Goal: Task Accomplishment & Management: Use online tool/utility

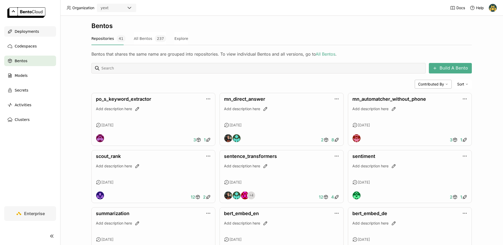
click at [21, 34] on span "Deployments" at bounding box center [27, 31] width 24 height 6
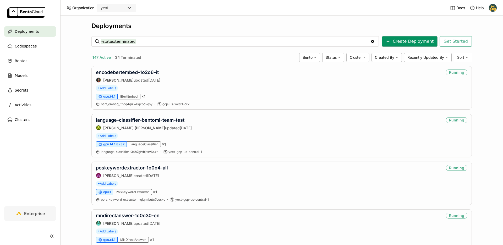
click at [414, 42] on button "Create Deployment" at bounding box center [410, 41] width 56 height 10
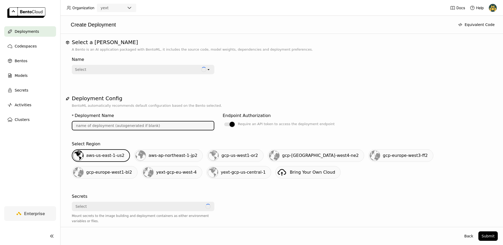
click at [150, 126] on input "text" at bounding box center [142, 125] width 141 height 8
click at [176, 82] on div "Name Select open" at bounding box center [282, 67] width 420 height 30
click at [161, 70] on div "Select" at bounding box center [139, 69] width 134 height 8
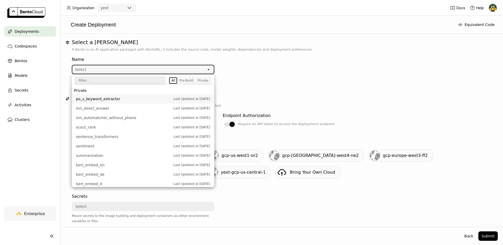
click at [273, 82] on div "Name Select open" at bounding box center [282, 67] width 420 height 30
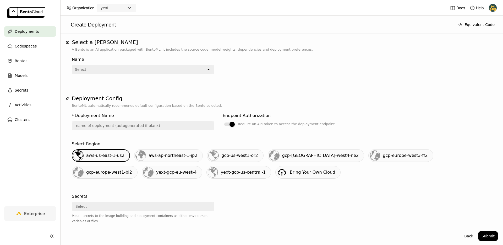
click at [167, 71] on div "Select" at bounding box center [139, 69] width 134 height 8
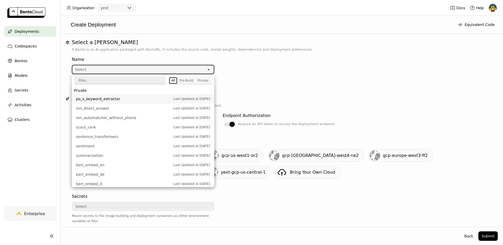
click at [319, 78] on div "Name Select open" at bounding box center [282, 67] width 420 height 30
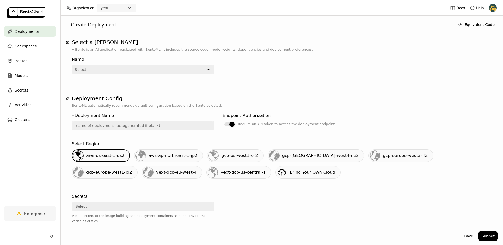
click at [126, 122] on input "text" at bounding box center [142, 125] width 141 height 8
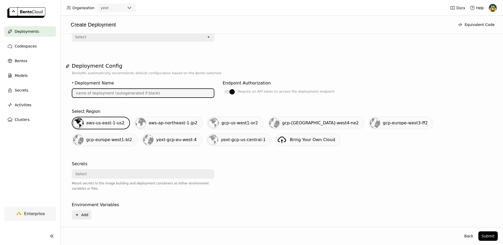
scroll to position [43, 0]
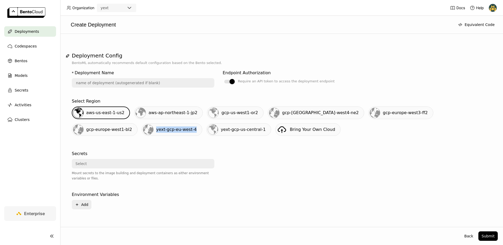
drag, startPoint x: 83, startPoint y: 130, endPoint x: 125, endPoint y: 130, distance: 41.4
click at [142, 130] on div "yext-gcp-eu-west-4" at bounding box center [172, 129] width 60 height 13
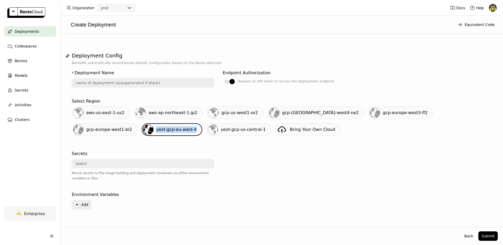
copy span "yext-gcp-eu-west-4"
drag, startPoint x: 193, startPoint y: 129, endPoint x: 150, endPoint y: 131, distance: 43.0
click at [206, 131] on div "yext-gcp-us-central-1" at bounding box center [238, 129] width 65 height 13
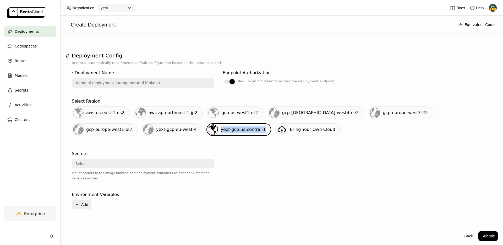
copy span "yext-gcp-us-central-1"
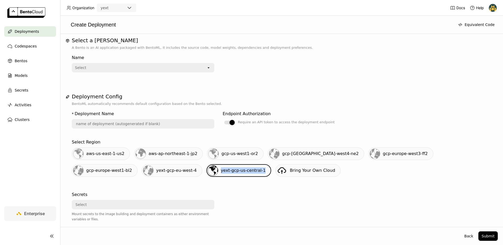
scroll to position [0, 0]
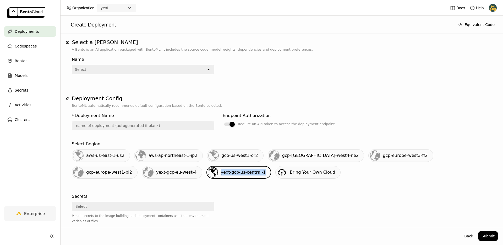
click at [29, 29] on span "Deployments" at bounding box center [27, 31] width 24 height 6
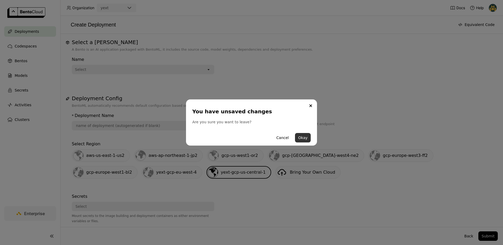
click at [302, 138] on button "Okay" at bounding box center [303, 137] width 16 height 9
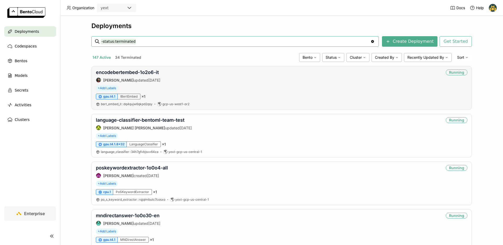
click at [194, 88] on div "+ Add Labels" at bounding box center [281, 88] width 371 height 6
click at [151, 74] on link "encodebertembed-1o2o6-it" at bounding box center [127, 71] width 63 height 5
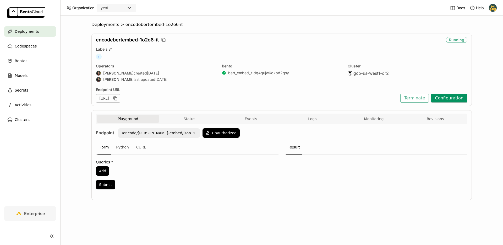
click at [448, 99] on button "Configuration" at bounding box center [449, 97] width 36 height 9
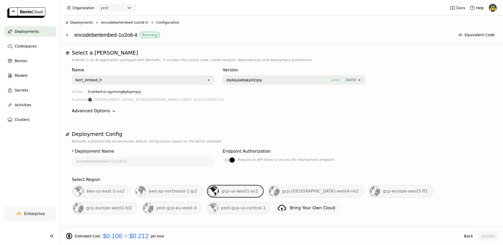
click at [327, 78] on span "Latest" at bounding box center [335, 79] width 16 height 5
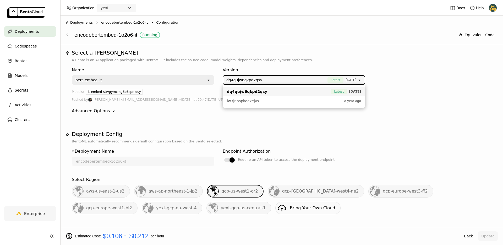
click at [327, 78] on span "Latest" at bounding box center [335, 79] width 16 height 5
click at [479, 36] on button "Equivalent Code" at bounding box center [476, 34] width 43 height 9
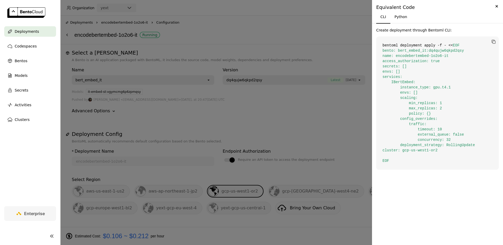
click at [271, 125] on div at bounding box center [251, 122] width 503 height 245
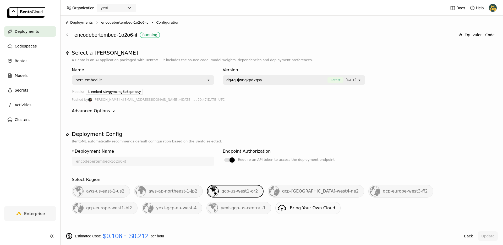
click at [111, 112] on icon "Down" at bounding box center [113, 110] width 5 height 5
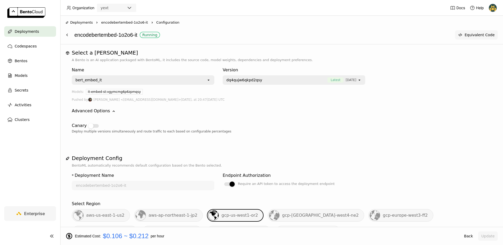
click at [492, 35] on button "Equivalent Code" at bounding box center [476, 34] width 43 height 9
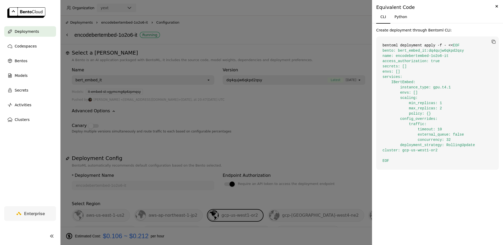
click at [322, 120] on div at bounding box center [251, 122] width 503 height 245
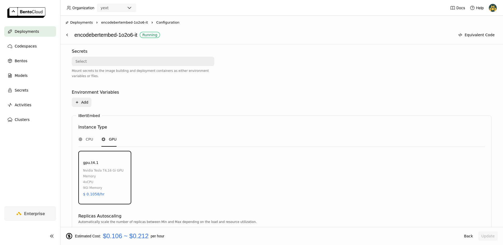
scroll to position [191, 0]
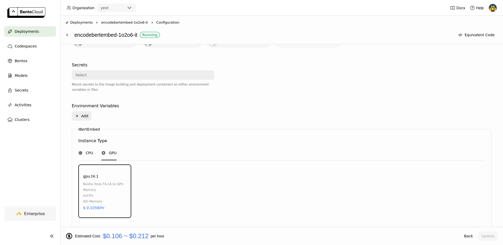
click at [90, 150] on span "CPU" at bounding box center [89, 152] width 7 height 5
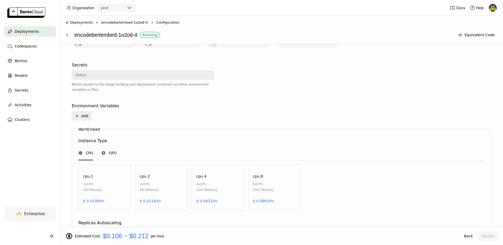
click at [109, 150] on span "GPU" at bounding box center [113, 152] width 8 height 5
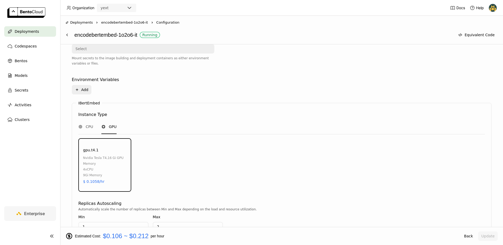
scroll to position [218, 0]
click at [95, 124] on div "CPU GPU" at bounding box center [281, 125] width 406 height 14
click at [90, 125] on span "CPU" at bounding box center [89, 125] width 7 height 5
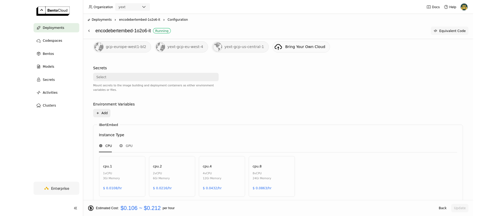
scroll to position [177, 0]
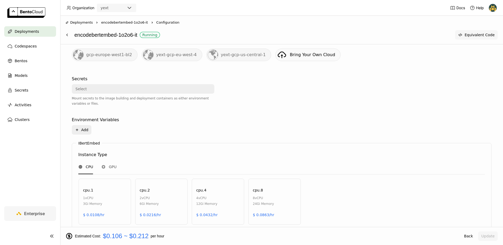
click at [488, 31] on button "Equivalent Code" at bounding box center [476, 34] width 43 height 9
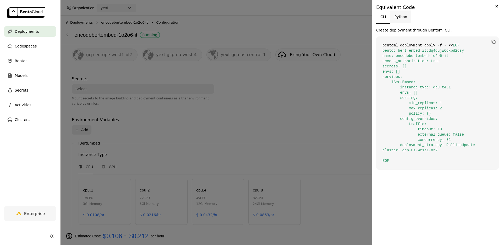
click at [405, 15] on button "Python" at bounding box center [400, 16] width 21 height 13
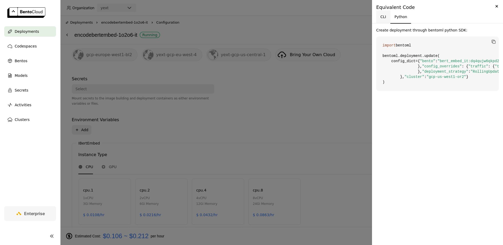
click at [382, 21] on button "CLI" at bounding box center [383, 16] width 14 height 13
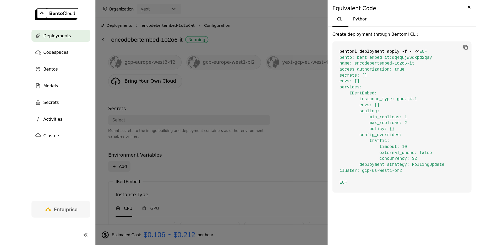
scroll to position [160, 0]
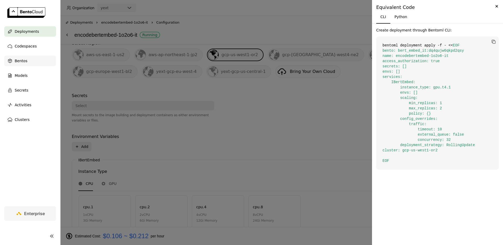
click at [27, 62] on div "Bentos" at bounding box center [30, 61] width 52 height 10
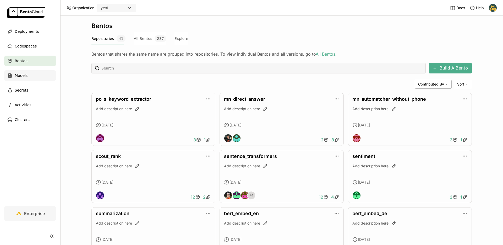
click at [37, 79] on div "Models" at bounding box center [30, 75] width 52 height 10
